Goal: Use online tool/utility: Utilize a website feature to perform a specific function

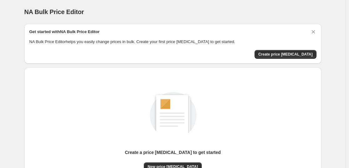
scroll to position [66, 0]
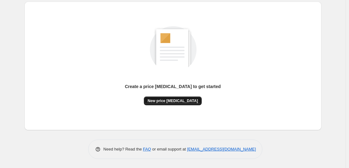
click at [178, 100] on span "New price [MEDICAL_DATA]" at bounding box center [173, 101] width 50 height 5
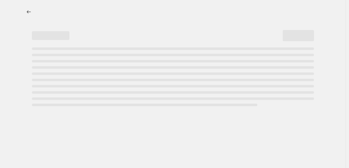
select select "percentage"
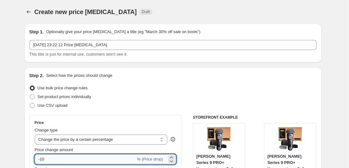
click at [103, 158] on input "-10" at bounding box center [85, 159] width 101 height 10
type input "-1"
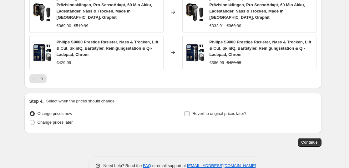
scroll to position [505, 0]
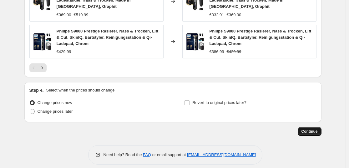
type input "-35"
click at [321, 127] on button "Continue" at bounding box center [310, 131] width 24 height 9
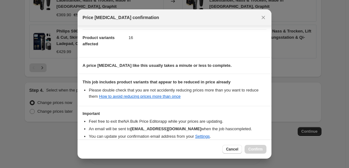
scroll to position [95, 0]
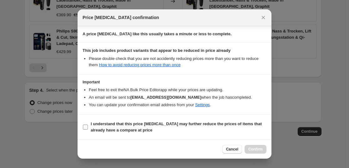
click at [159, 124] on b "I understand that this price [MEDICAL_DATA] may further reduce the prices of it…" at bounding box center [176, 127] width 171 height 11
click at [88, 125] on input "I understand that this price [MEDICAL_DATA] may further reduce the prices of it…" at bounding box center [85, 127] width 5 height 5
checkbox input "true"
click at [255, 150] on span "Confirm" at bounding box center [255, 149] width 14 height 5
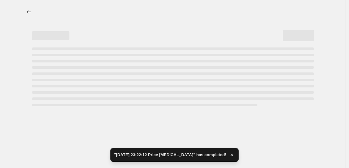
select select "percentage"
